Goal: Check status

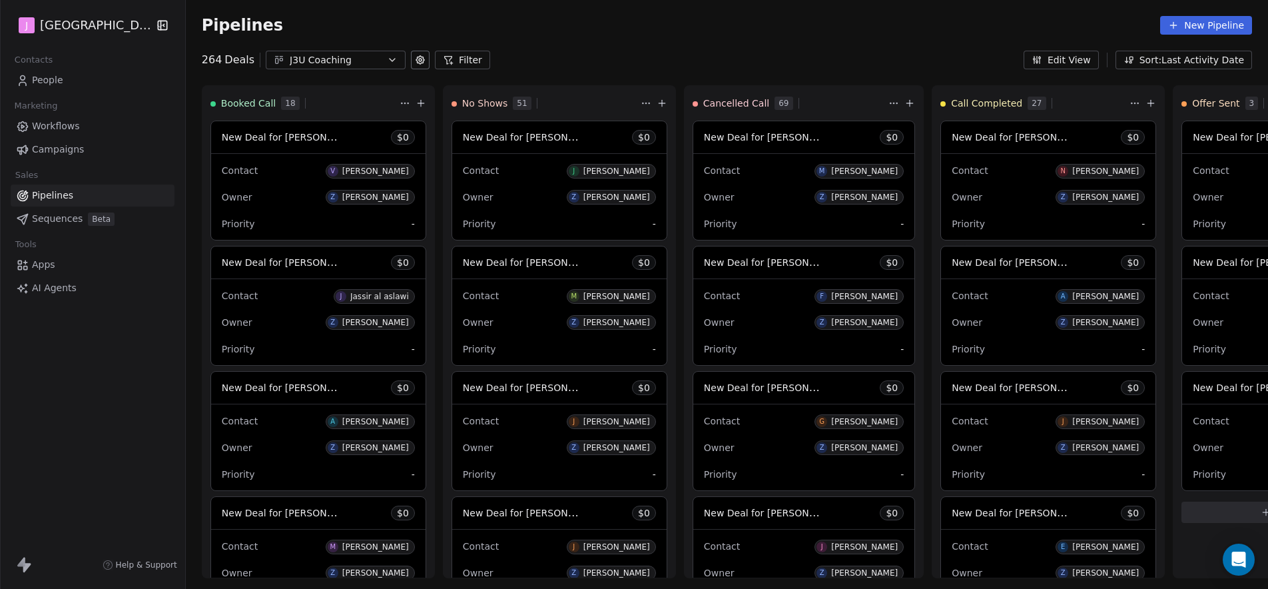
scroll to position [135, 0]
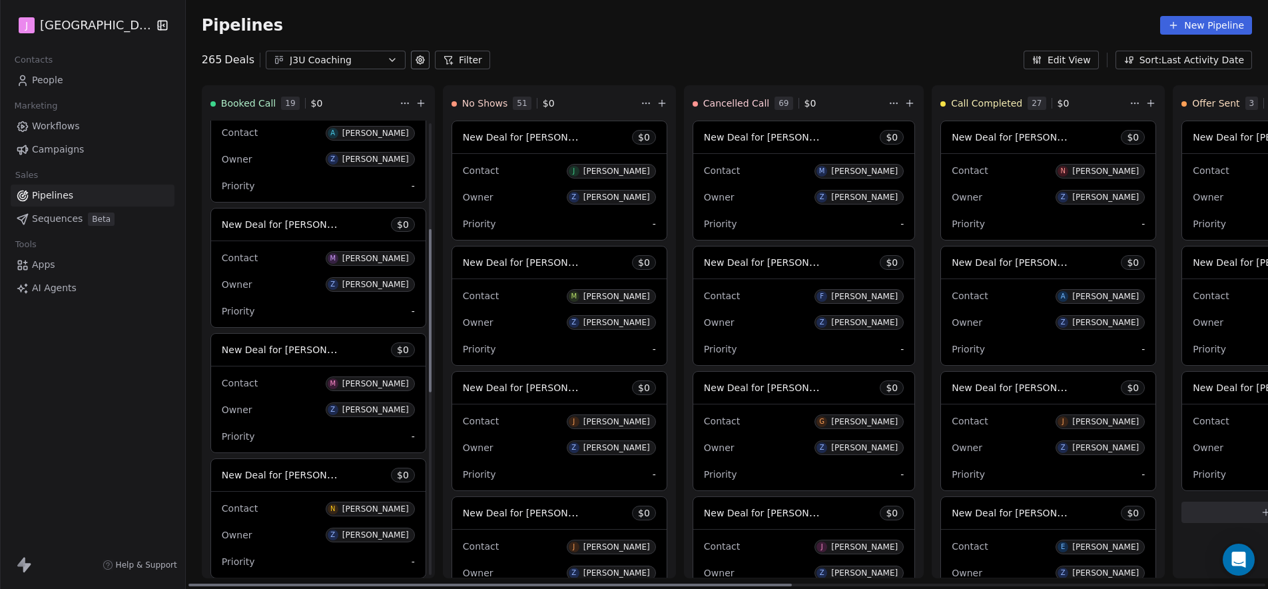
scroll to position [296, 0]
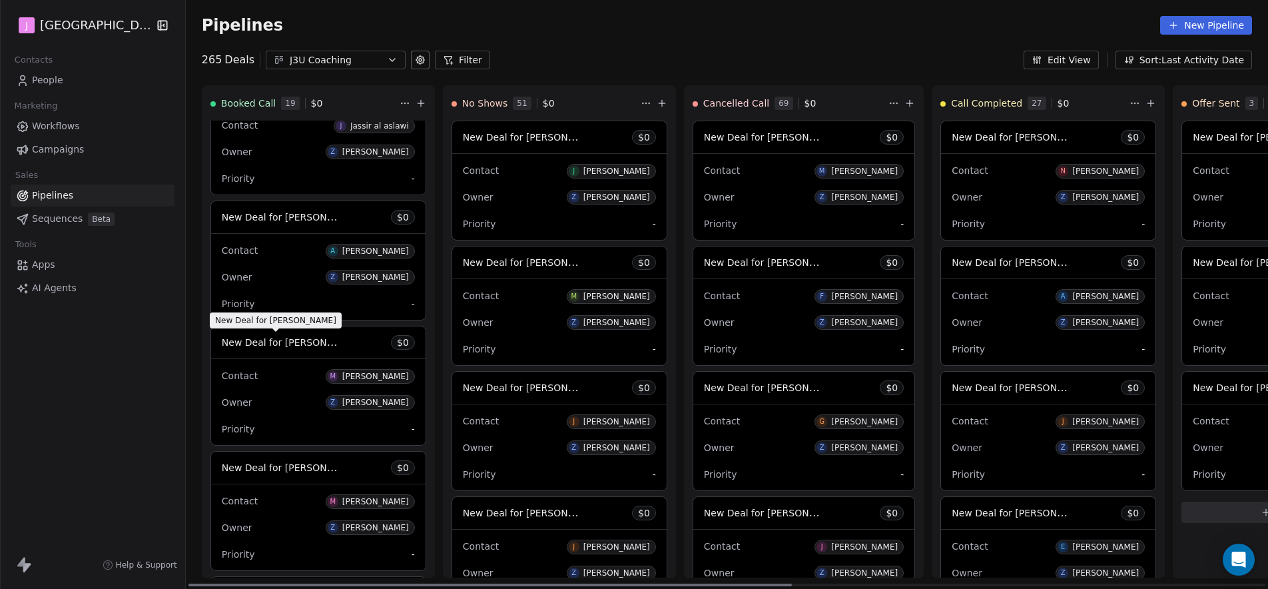
click at [302, 340] on span "New Deal for [PERSON_NAME]" at bounding box center [292, 342] width 141 height 13
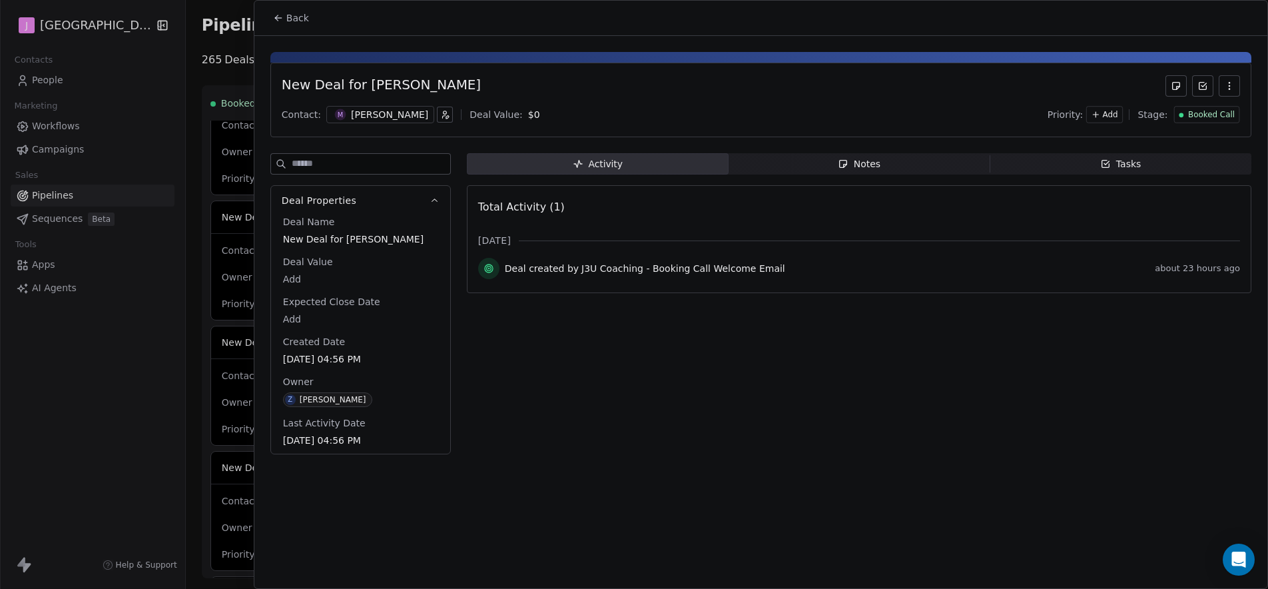
click at [301, 6] on button "Back" at bounding box center [291, 18] width 52 height 24
click at [302, 15] on span "Back" at bounding box center [297, 17] width 23 height 13
